Goal: Task Accomplishment & Management: Manage account settings

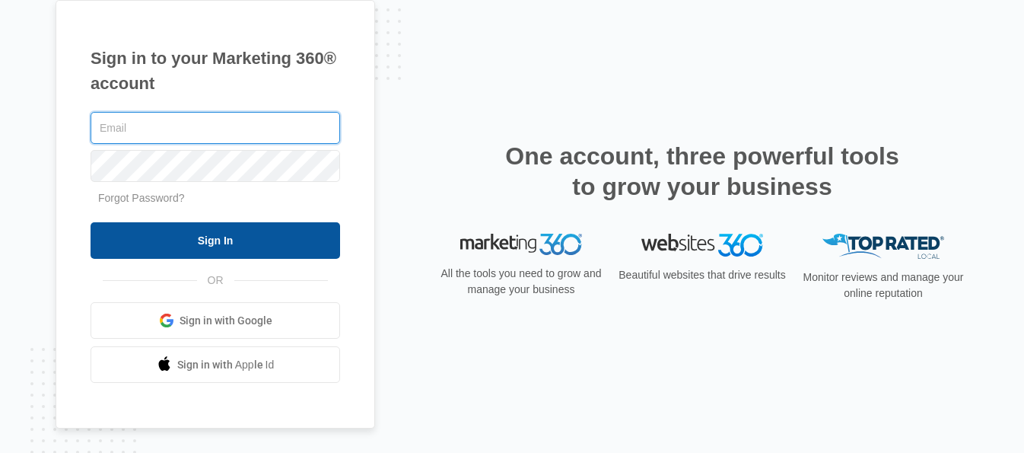
type input "[EMAIL_ADDRESS][DOMAIN_NAME]"
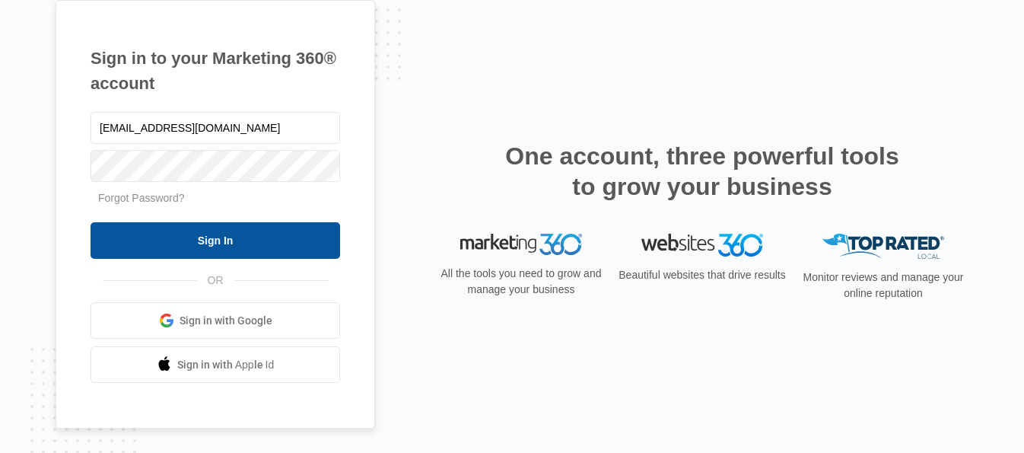
click at [215, 249] on input "Sign In" at bounding box center [216, 240] width 250 height 37
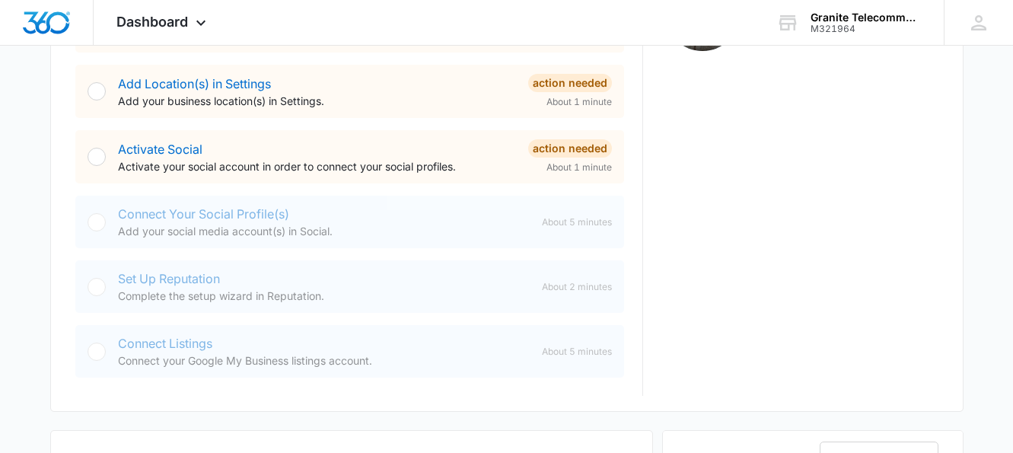
scroll to position [913, 0]
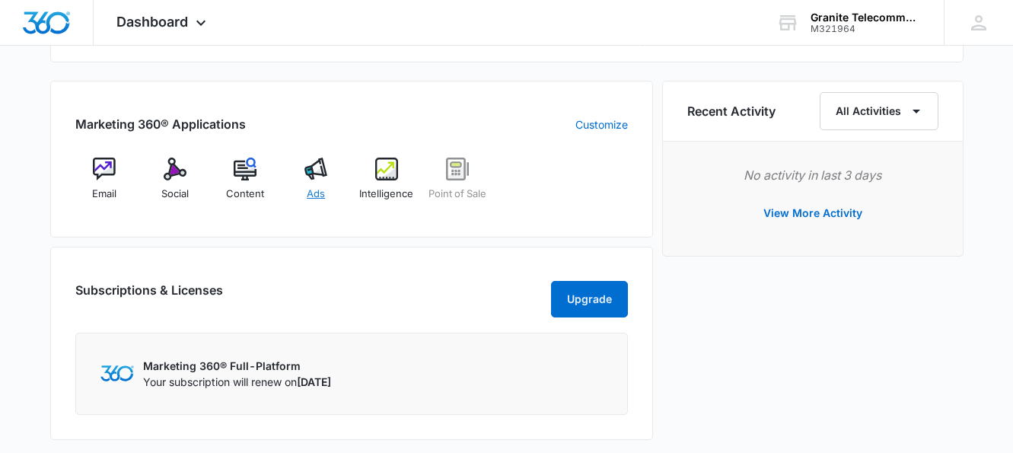
click at [314, 170] on img at bounding box center [315, 169] width 23 height 23
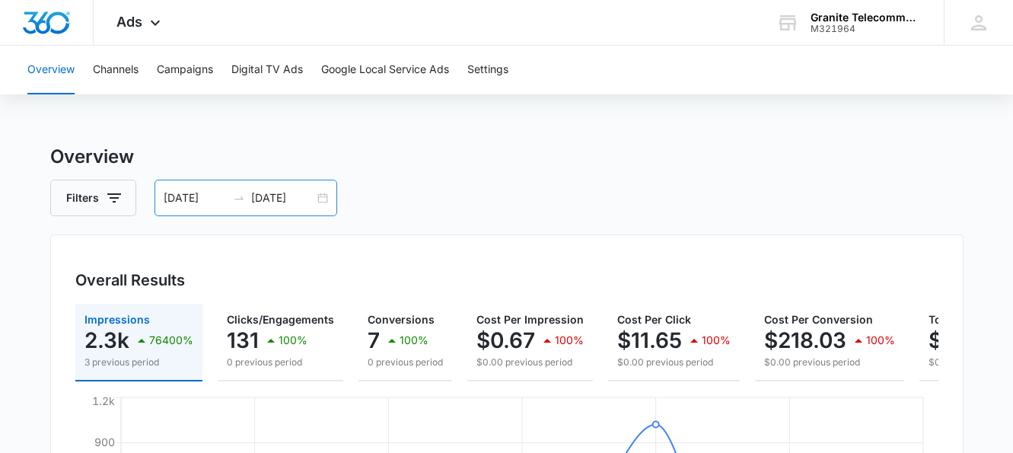
click at [236, 203] on icon "swap-right" at bounding box center [239, 198] width 12 height 12
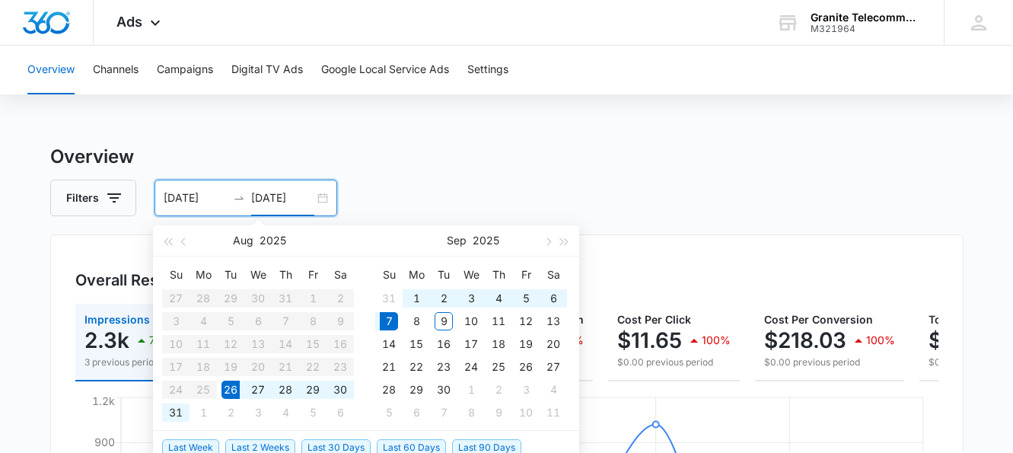
click at [285, 194] on input "[DATE]" at bounding box center [282, 198] width 63 height 17
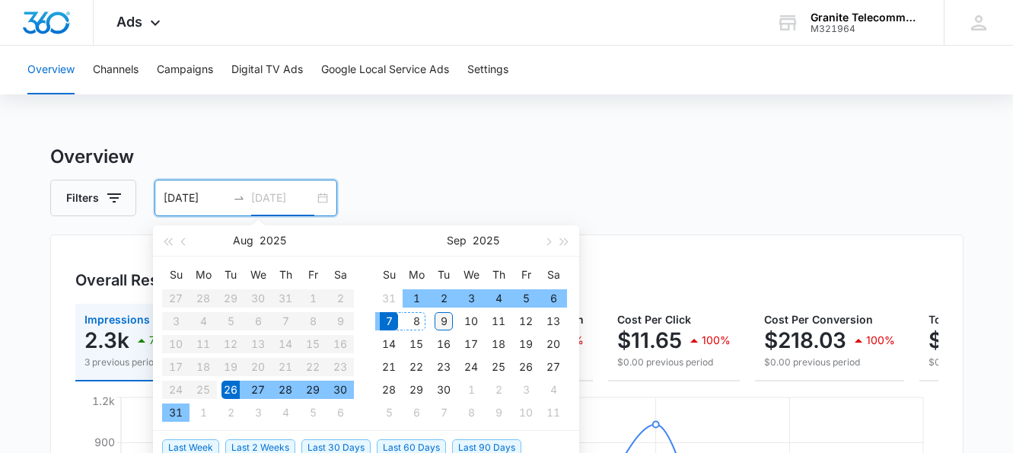
type input "[DATE]"
click at [446, 322] on div "9" at bounding box center [444, 321] width 18 height 18
